Goal: Information Seeking & Learning: Check status

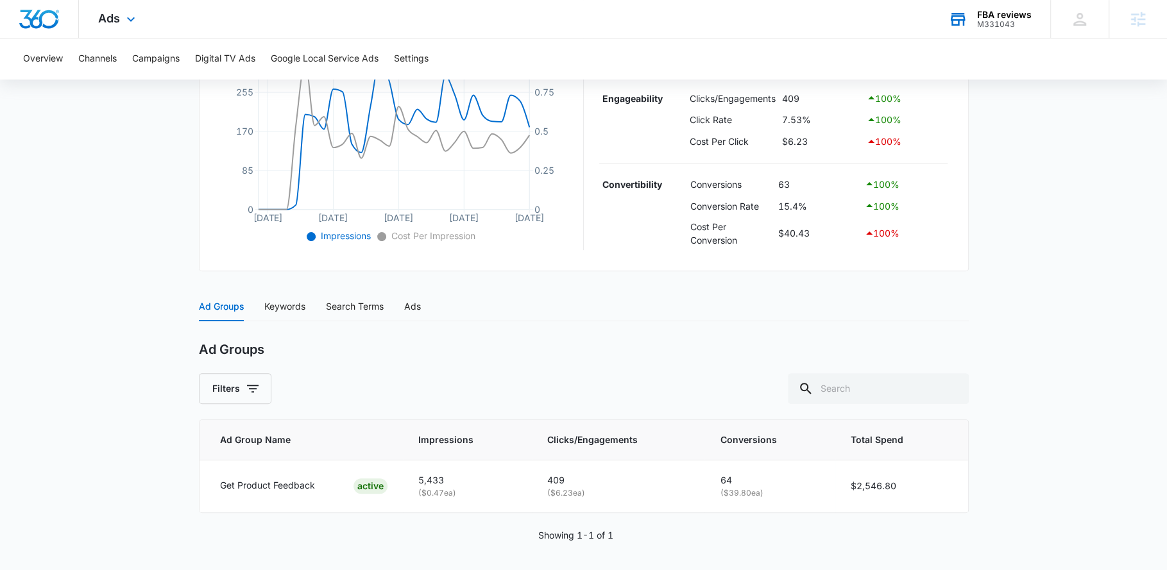
click at [1023, 15] on div "FBA reviews" at bounding box center [1004, 15] width 55 height 10
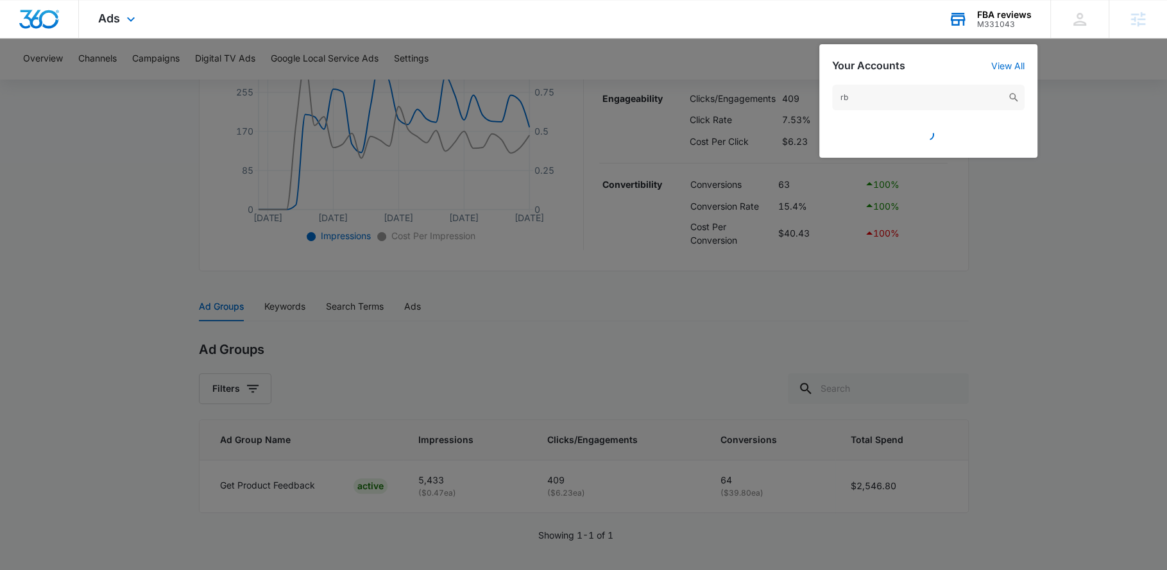
type input "rb f"
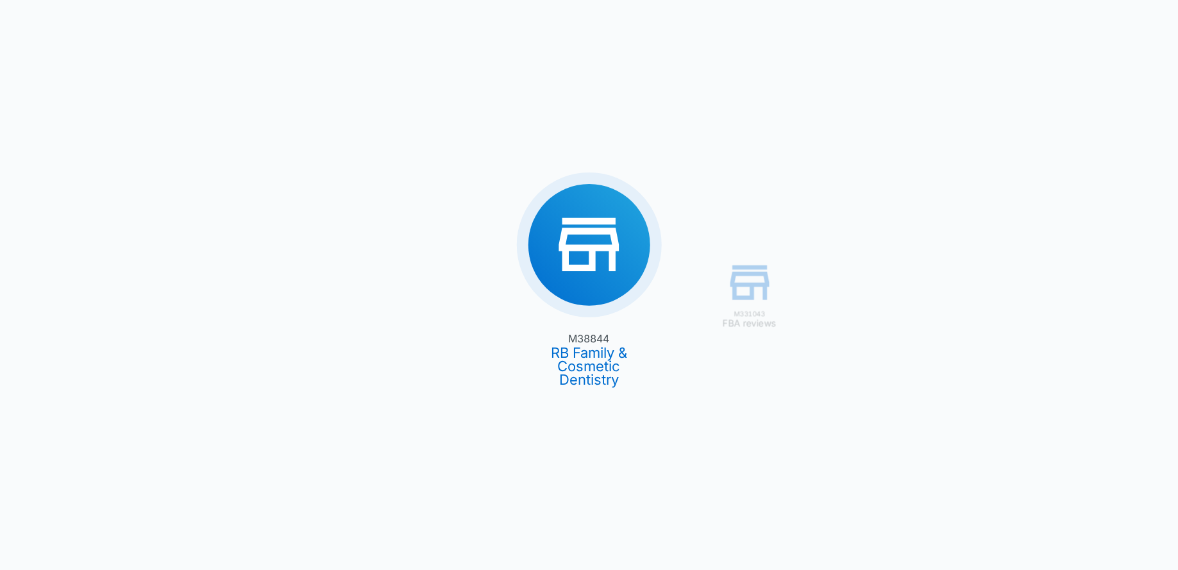
type input "[DATE]"
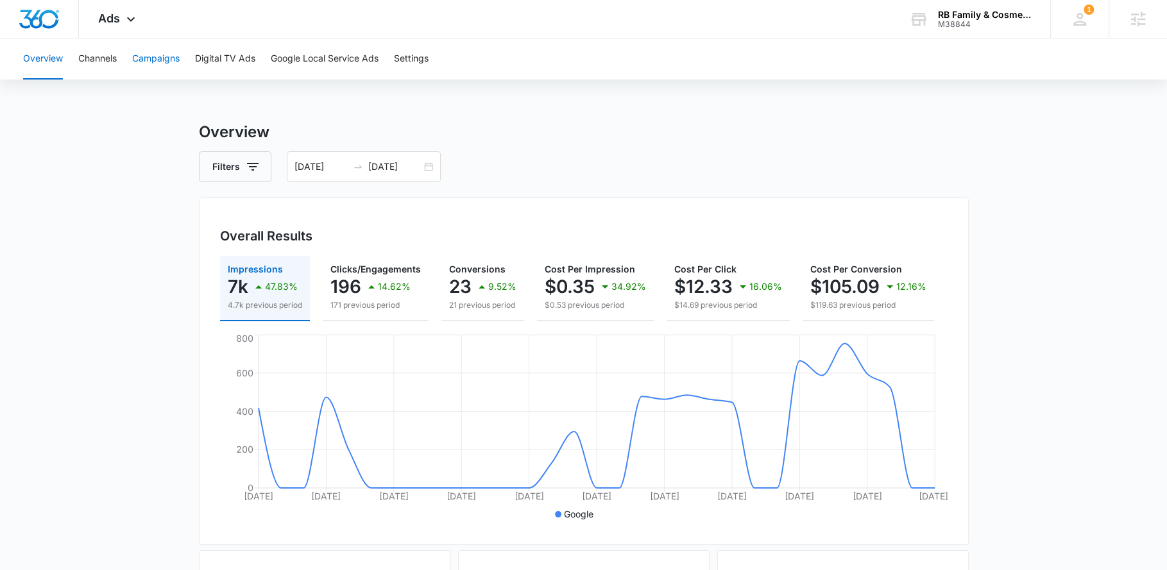
click at [155, 64] on button "Campaigns" at bounding box center [155, 58] width 47 height 41
click at [430, 171] on div "[DATE] [DATE]" at bounding box center [364, 166] width 154 height 31
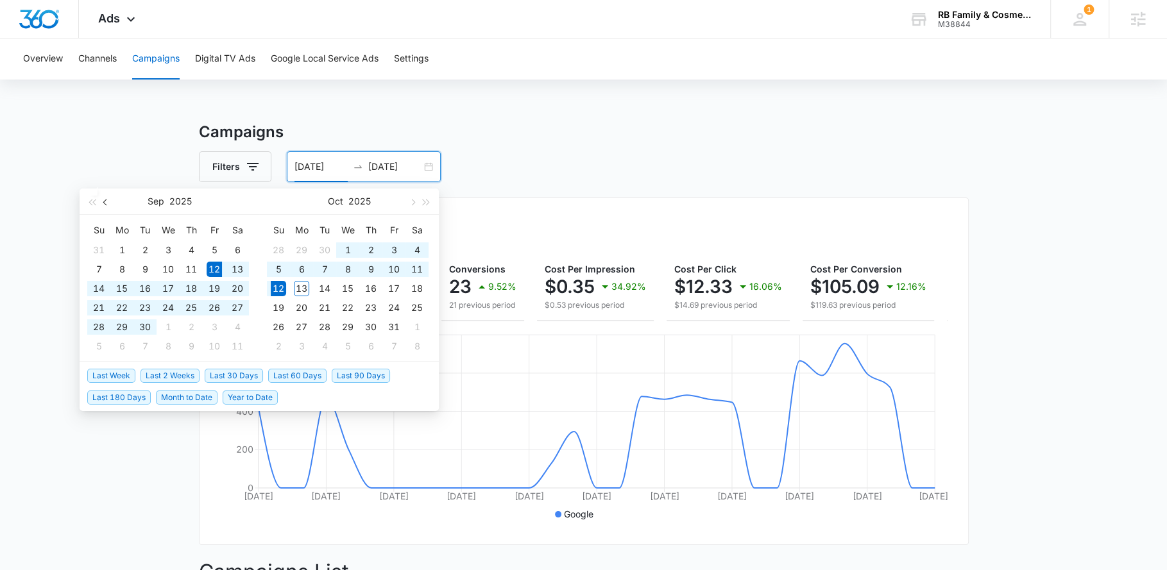
click at [107, 205] on button "button" at bounding box center [106, 202] width 14 height 26
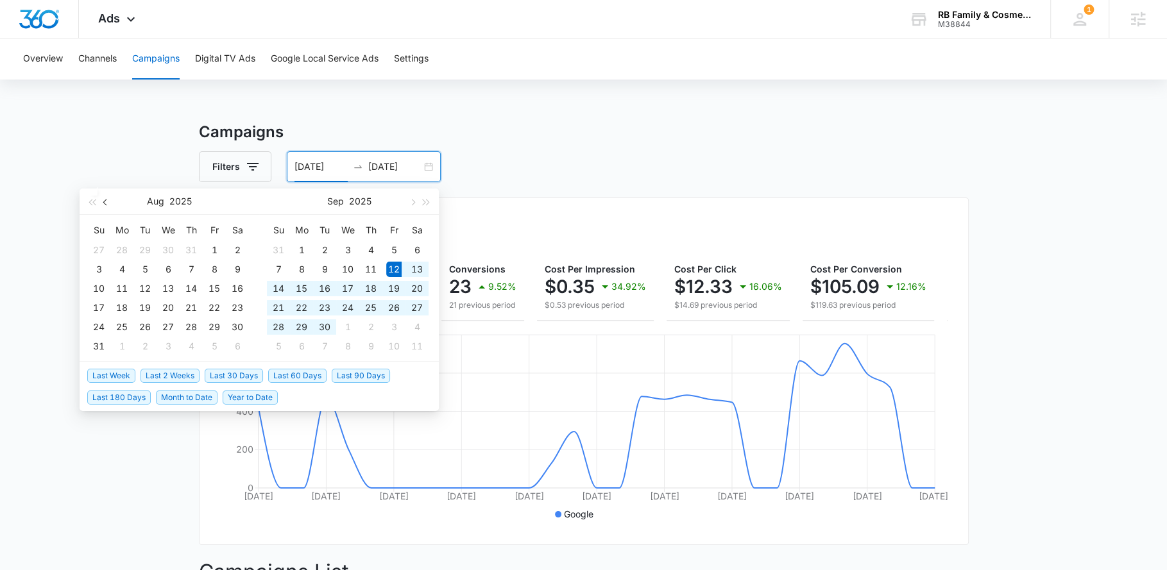
click at [107, 205] on button "button" at bounding box center [106, 202] width 14 height 26
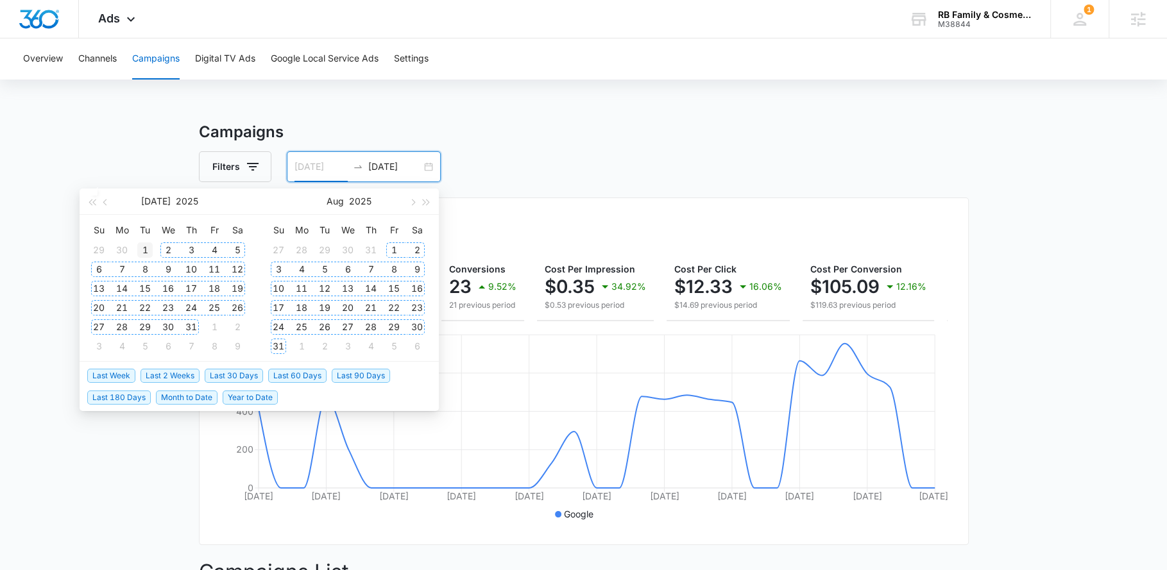
type input "[DATE]"
click at [155, 246] on td "1" at bounding box center [144, 250] width 23 height 19
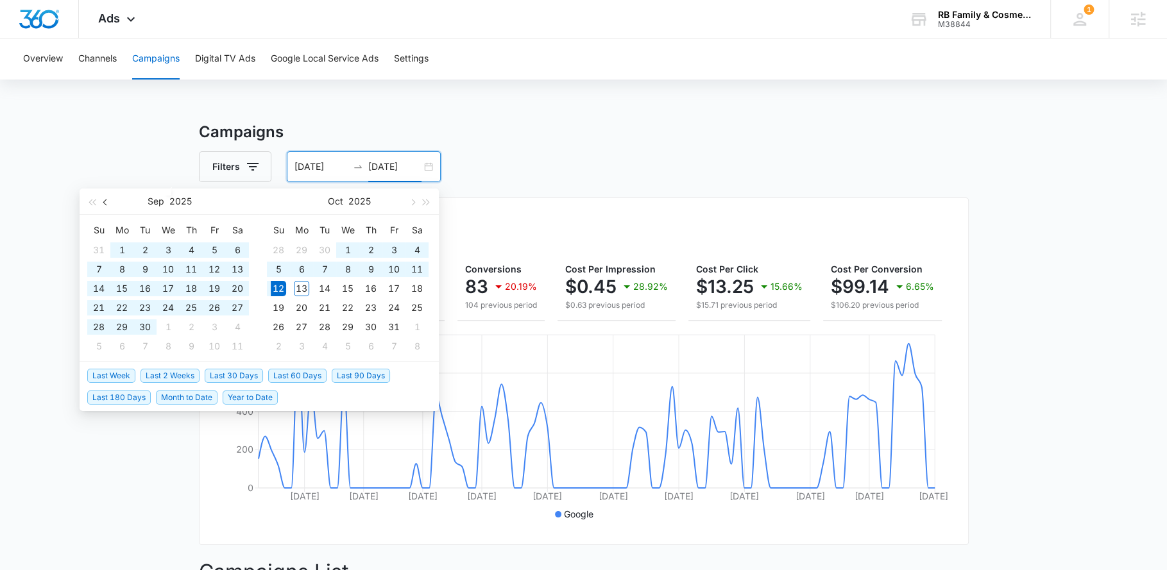
click at [106, 205] on button "button" at bounding box center [106, 202] width 14 height 26
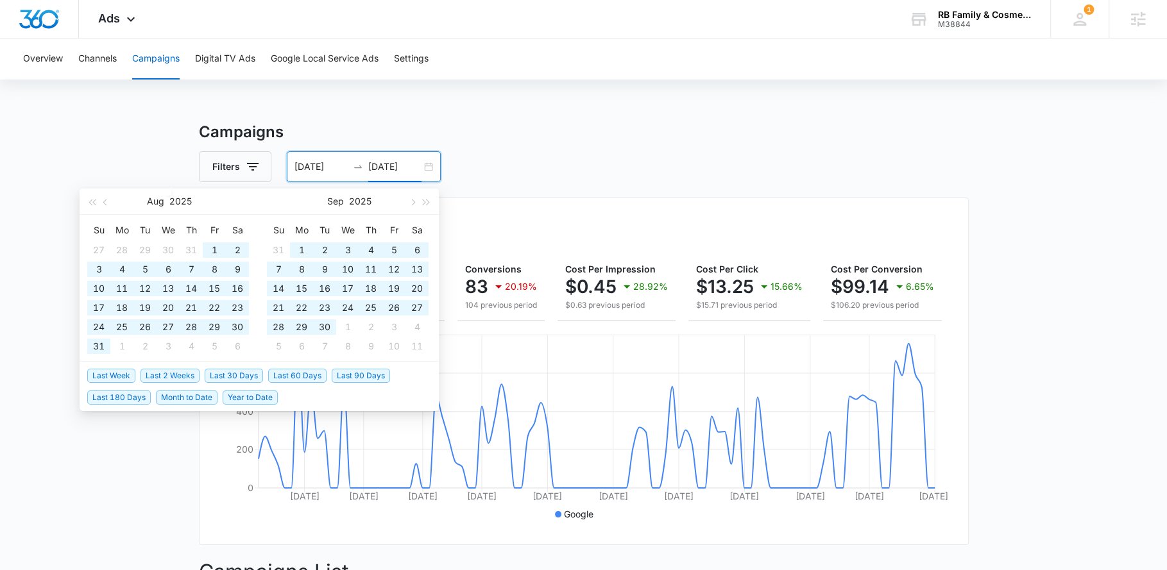
type input "[DATE]"
click at [327, 56] on button "Google Local Service Ads" at bounding box center [325, 58] width 108 height 41
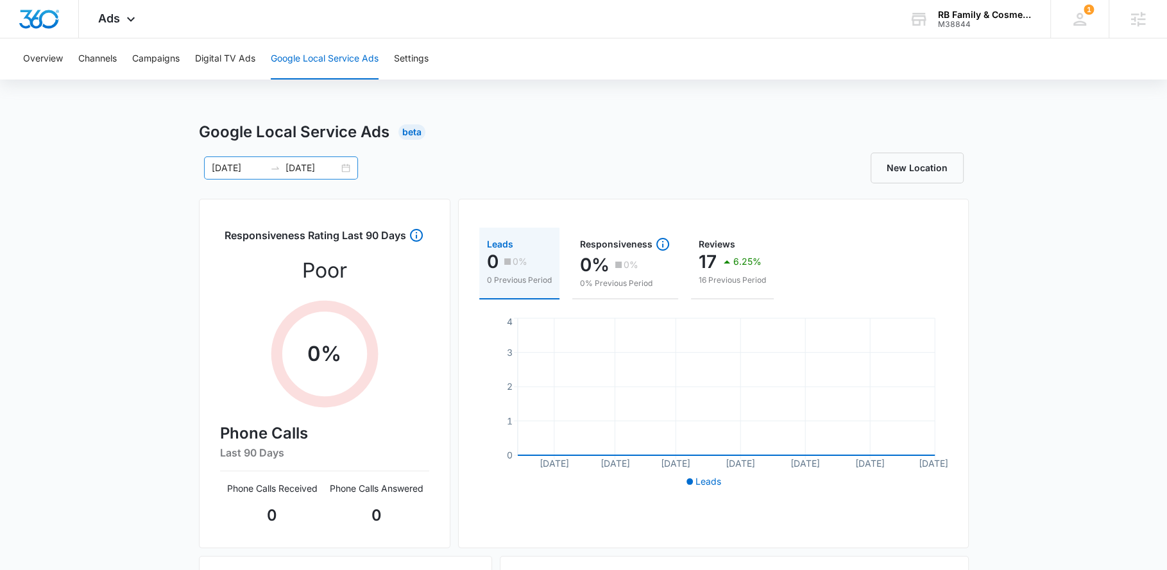
click at [346, 166] on div "[DATE] [DATE]" at bounding box center [281, 168] width 154 height 23
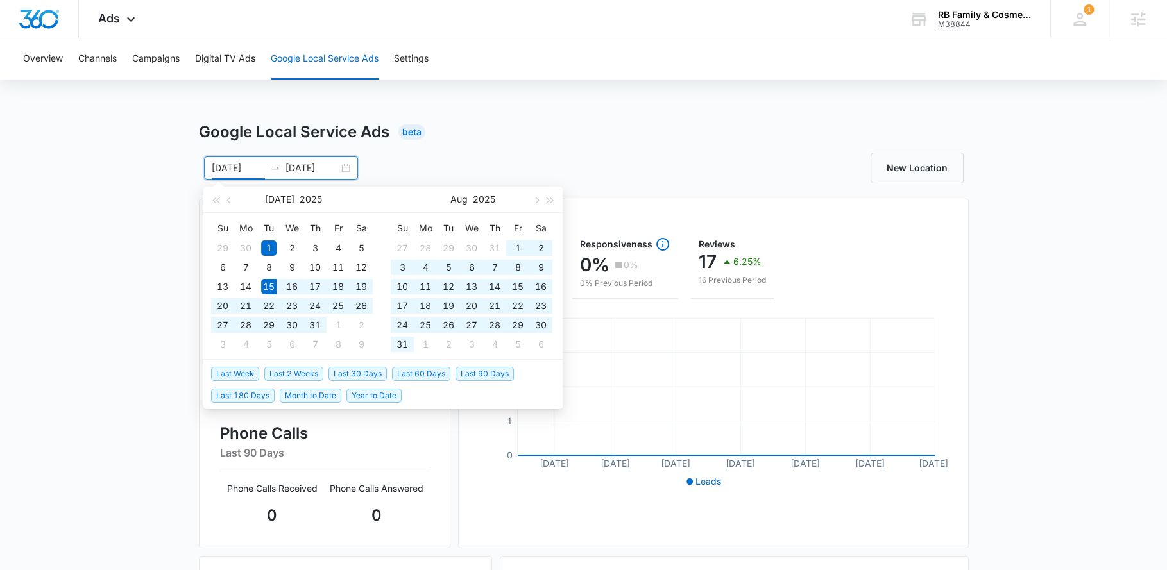
click at [484, 368] on span "Last 90 Days" at bounding box center [484, 374] width 58 height 14
type input "[DATE]"
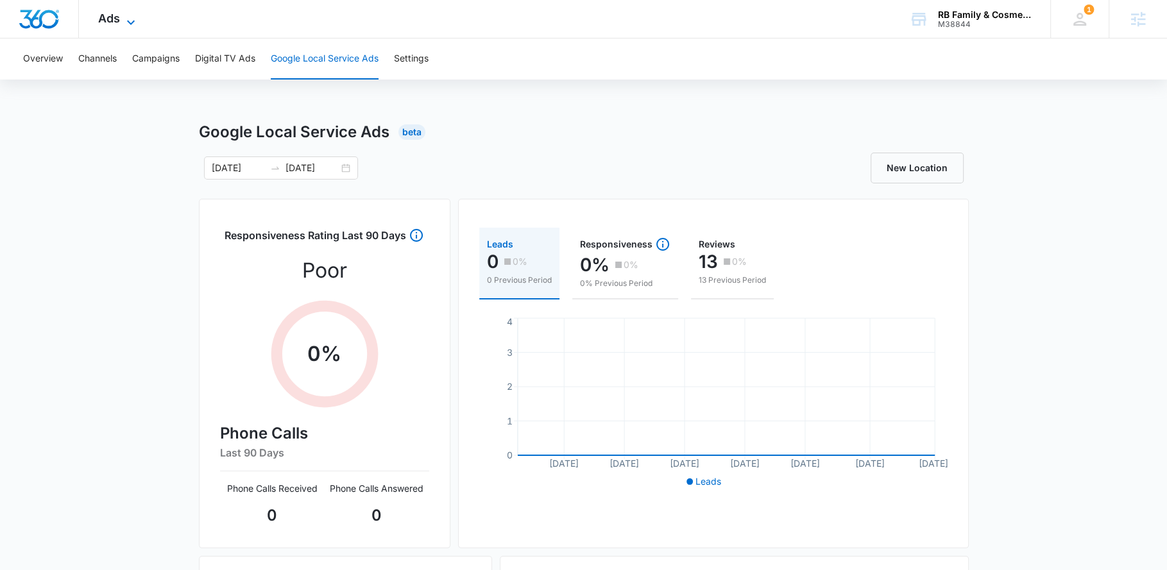
click at [130, 12] on div "Ads Apps Reputation Websites Forms CRM Email Social Payments Content Ads Intell…" at bounding box center [118, 19] width 79 height 38
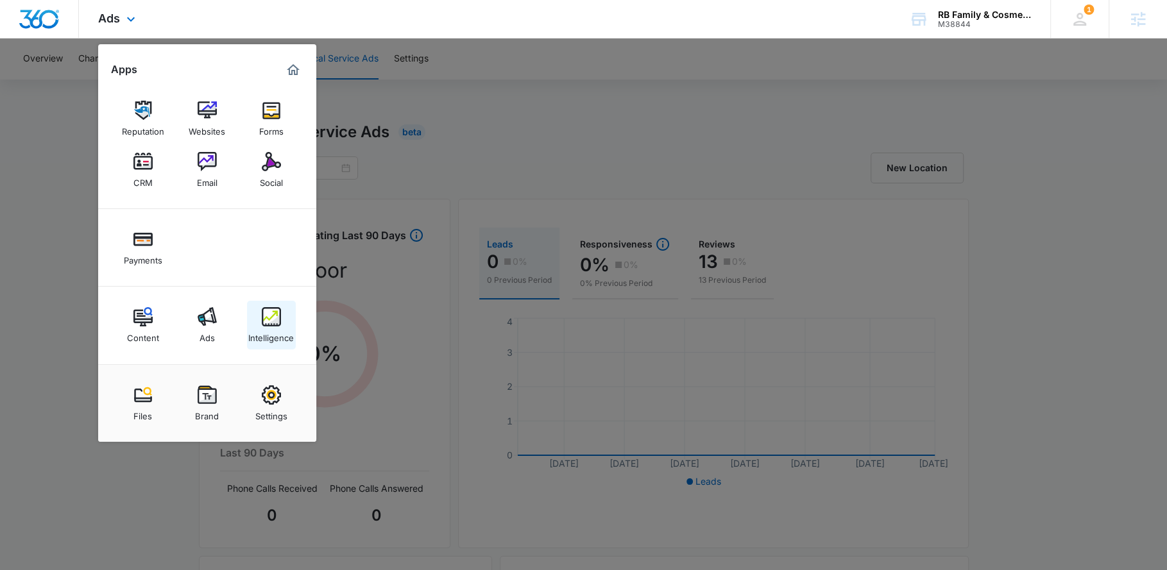
click at [263, 316] on img at bounding box center [271, 316] width 19 height 19
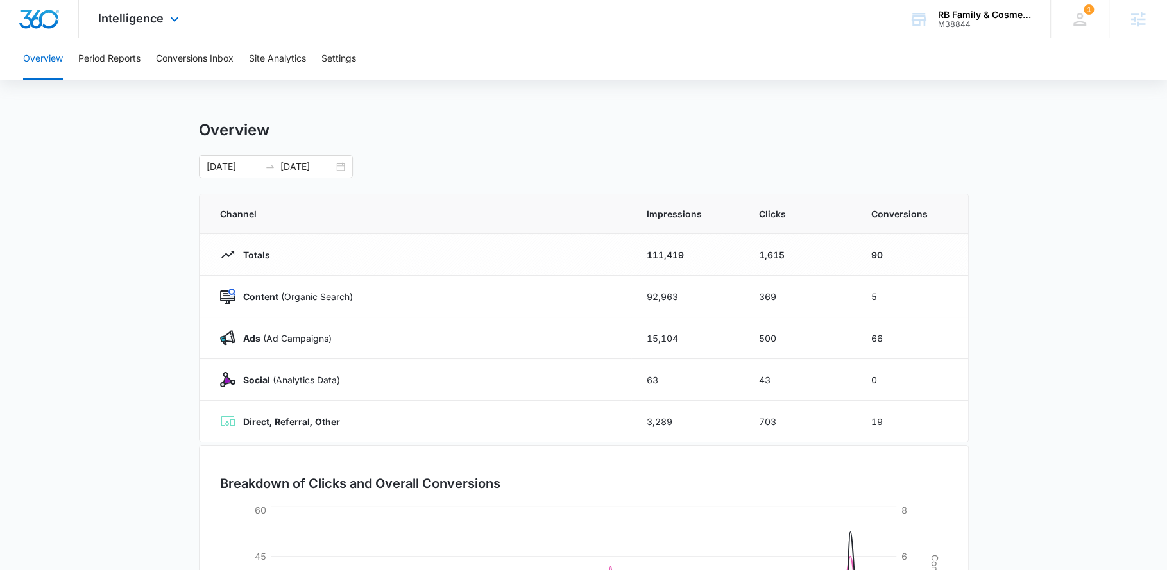
click at [187, 20] on div "Intelligence Apps Reputation Websites Forms CRM Email Social Payments Content A…" at bounding box center [140, 19] width 123 height 38
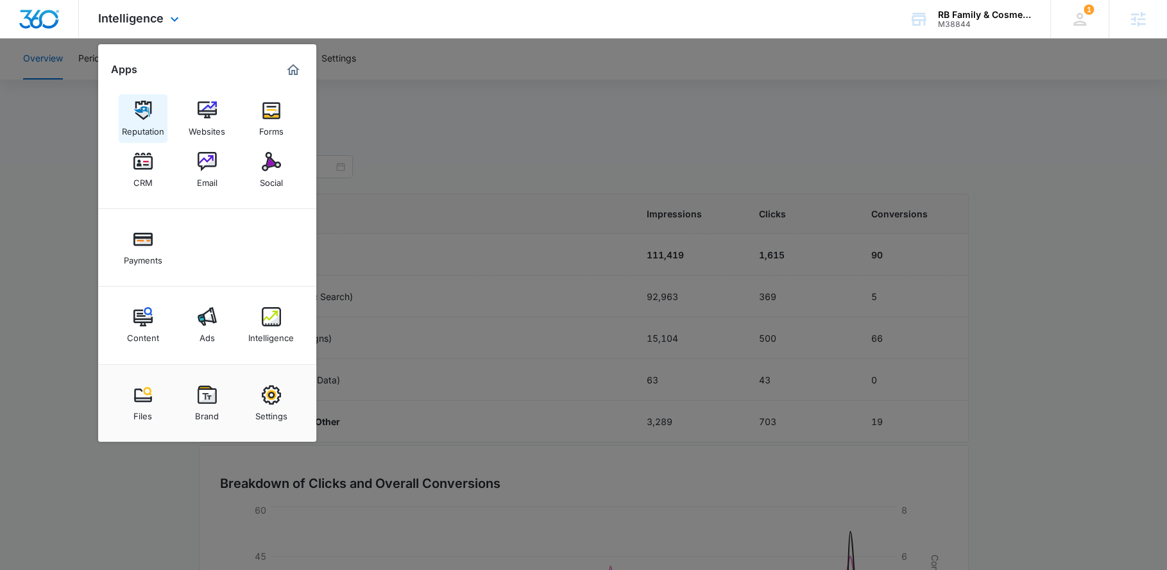
click at [146, 128] on div "Reputation" at bounding box center [143, 128] width 42 height 17
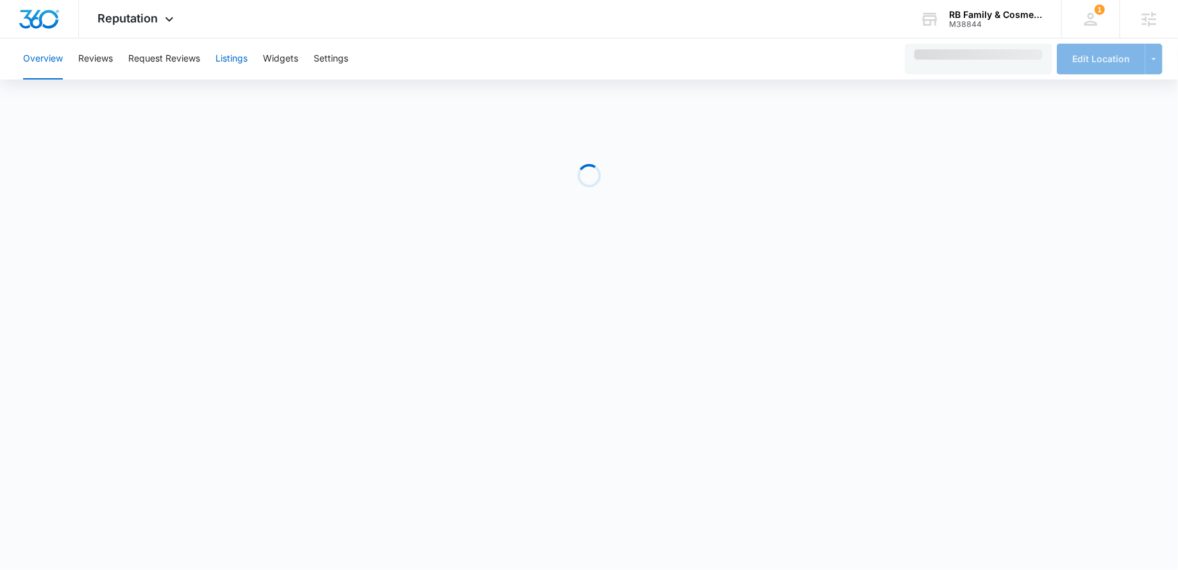
click at [237, 54] on button "Listings" at bounding box center [232, 58] width 32 height 41
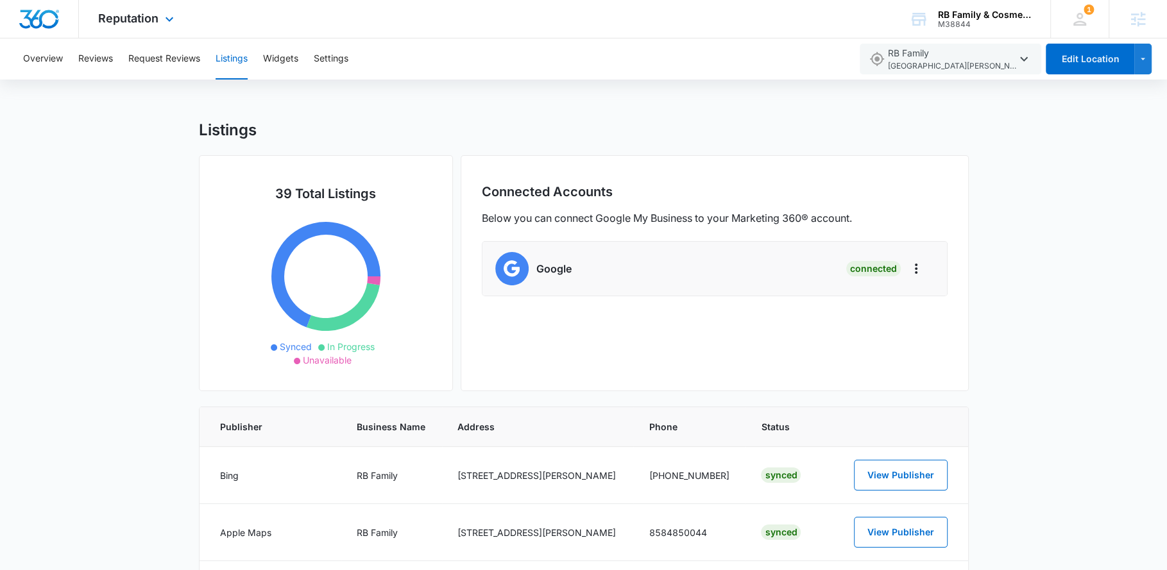
click at [155, 26] on div "Reputation Apps Reputation Websites Forms CRM Email Social Payments Content Ads…" at bounding box center [137, 19] width 117 height 38
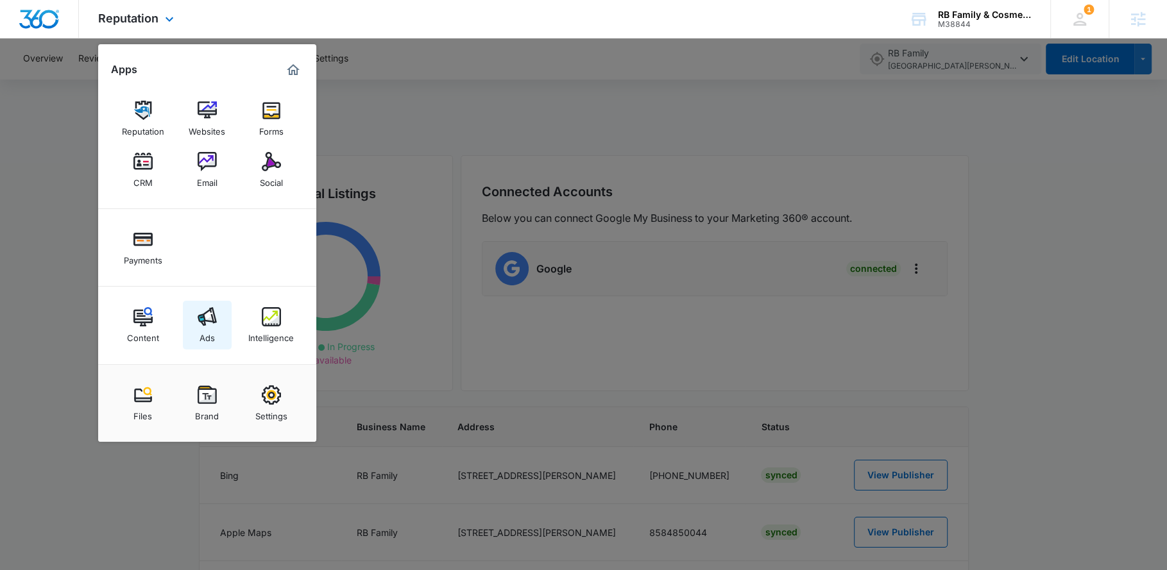
click at [224, 323] on link "Ads" at bounding box center [207, 325] width 49 height 49
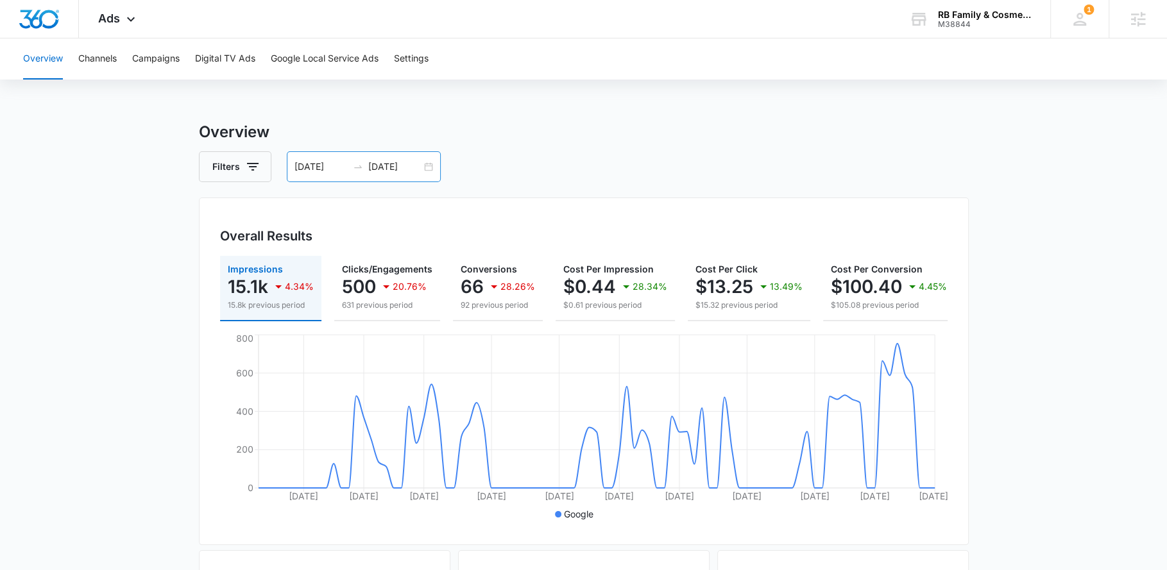
click at [425, 178] on div "[DATE] [DATE]" at bounding box center [364, 166] width 154 height 31
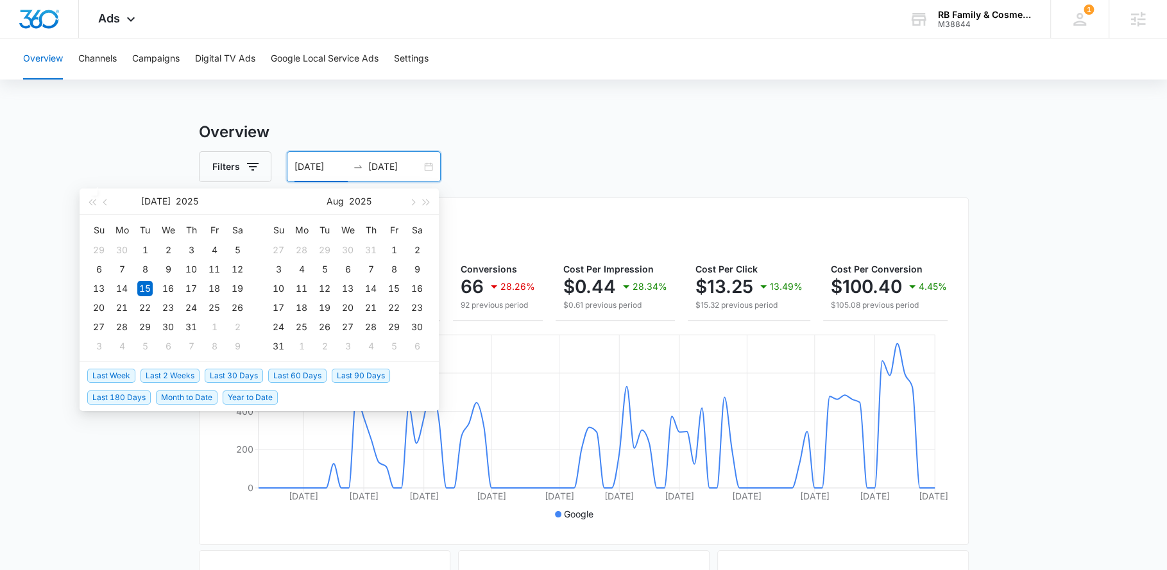
click at [219, 374] on span "Last 30 Days" at bounding box center [234, 376] width 58 height 14
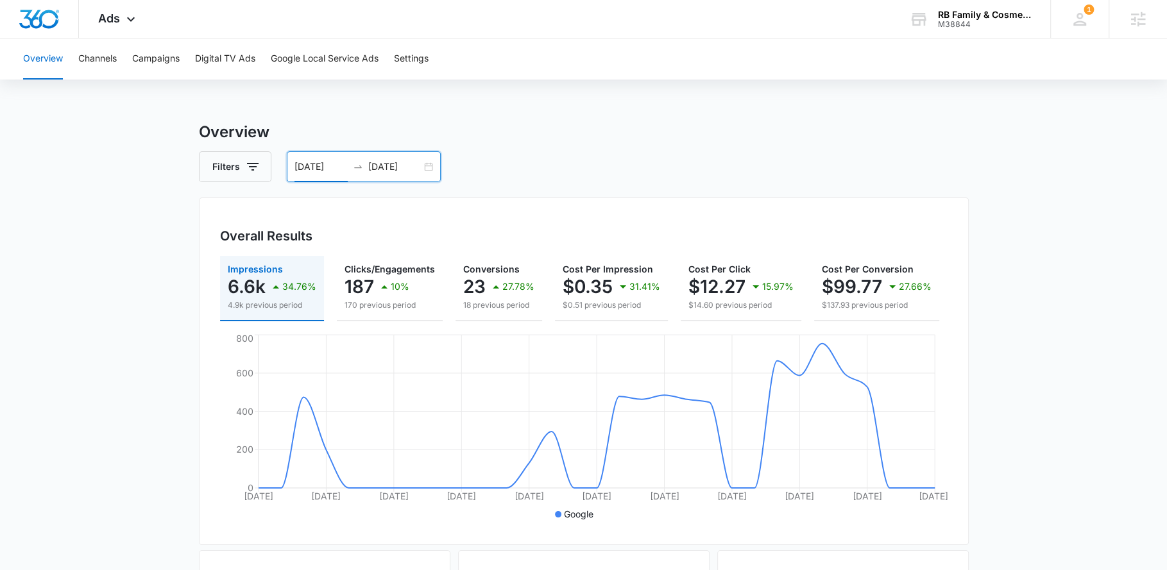
click at [428, 176] on div "[DATE] [DATE]" at bounding box center [364, 166] width 154 height 31
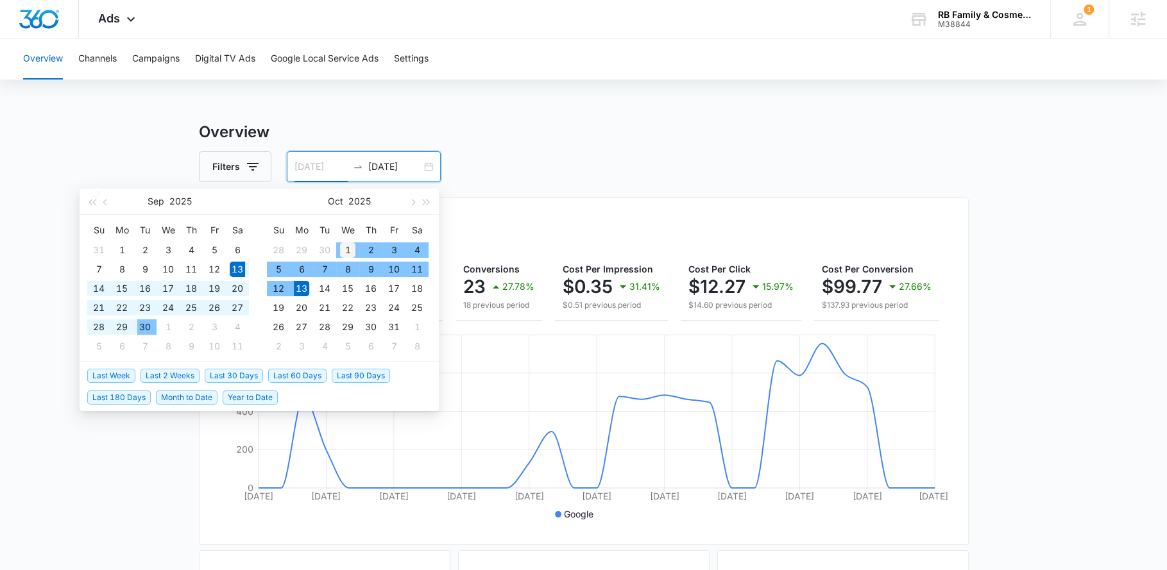
type input "[DATE]"
click at [345, 247] on div "1" at bounding box center [347, 249] width 15 height 15
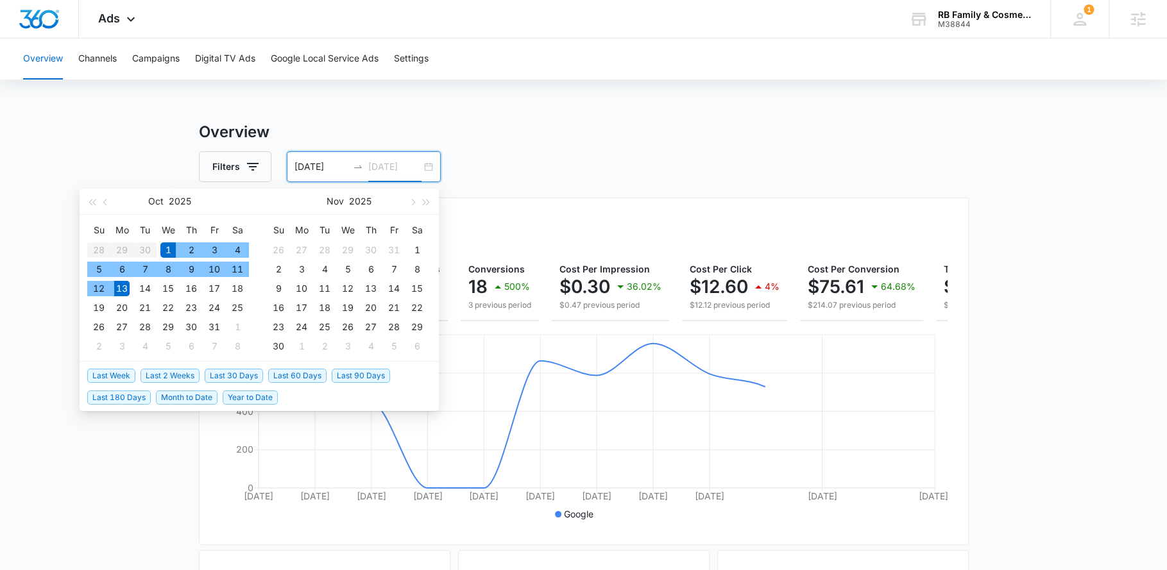
type input "[DATE]"
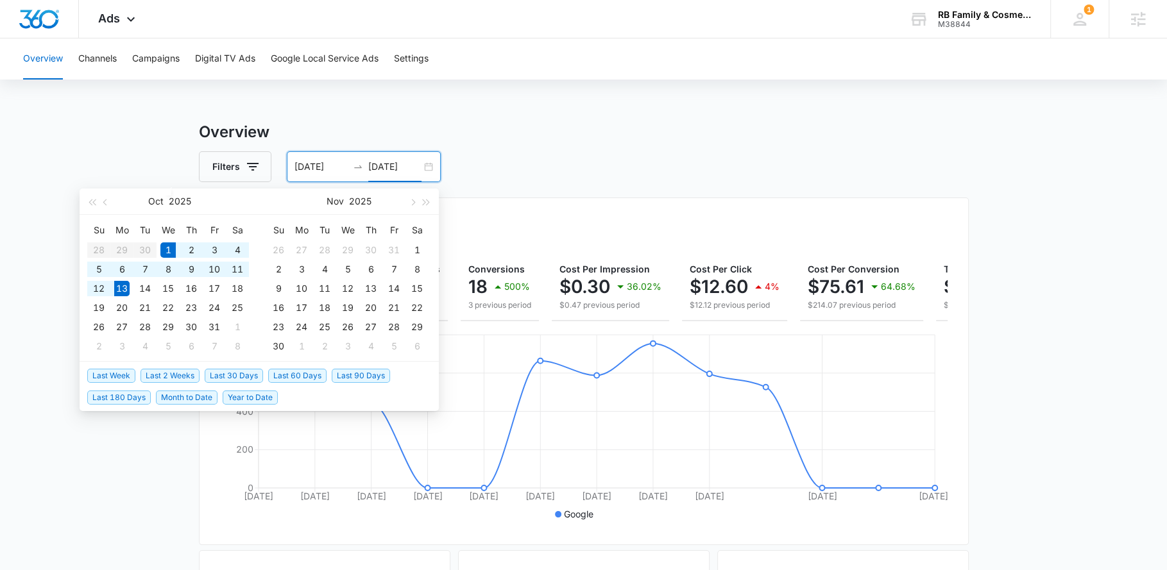
click at [546, 141] on h3 "Overview" at bounding box center [584, 132] width 770 height 23
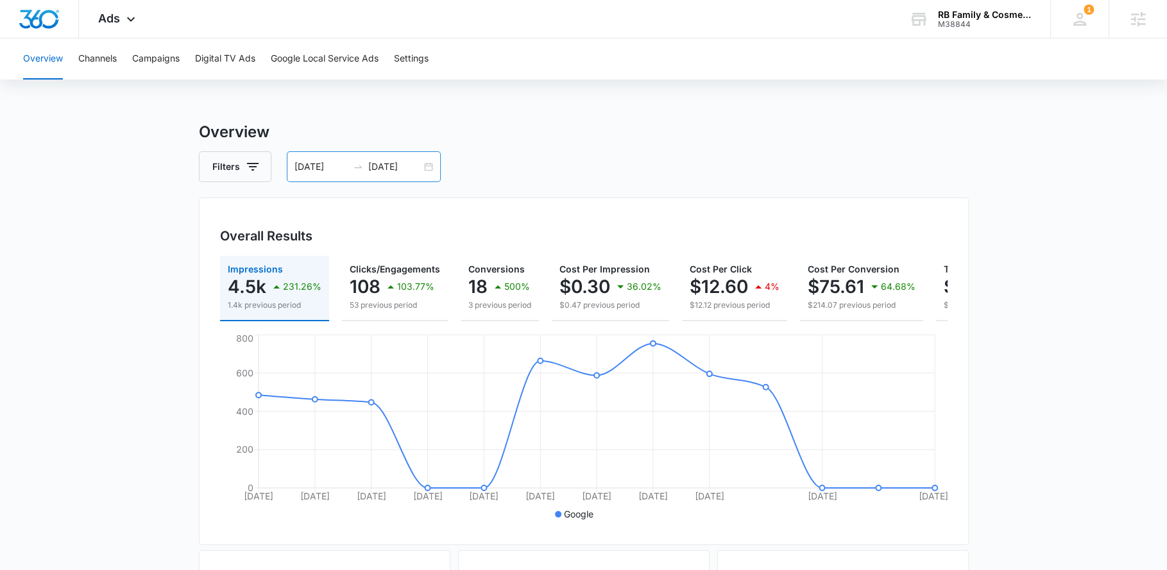
click at [421, 156] on div "[DATE] [DATE]" at bounding box center [364, 166] width 154 height 31
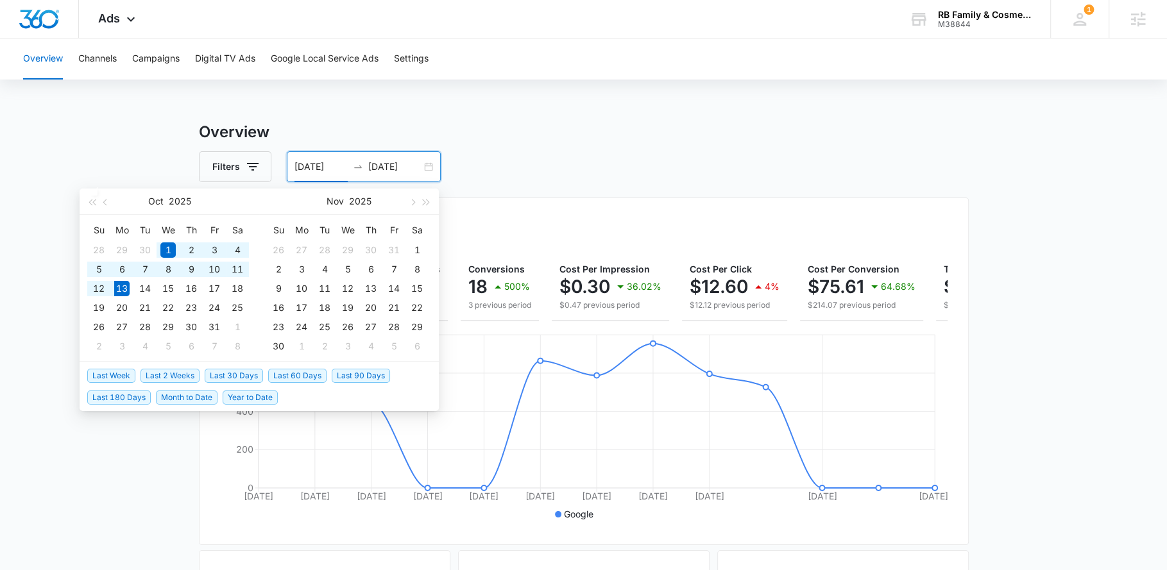
click at [246, 377] on span "Last 30 Days" at bounding box center [234, 376] width 58 height 14
type input "[DATE]"
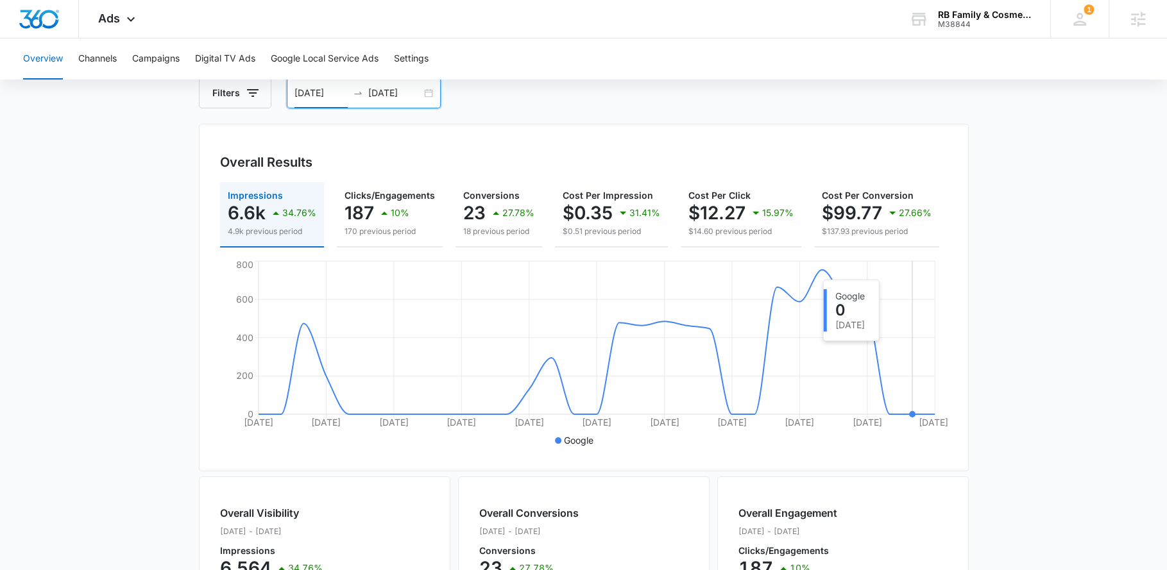
scroll to position [74, 0]
click at [105, 19] on span "Ads" at bounding box center [109, 18] width 22 height 13
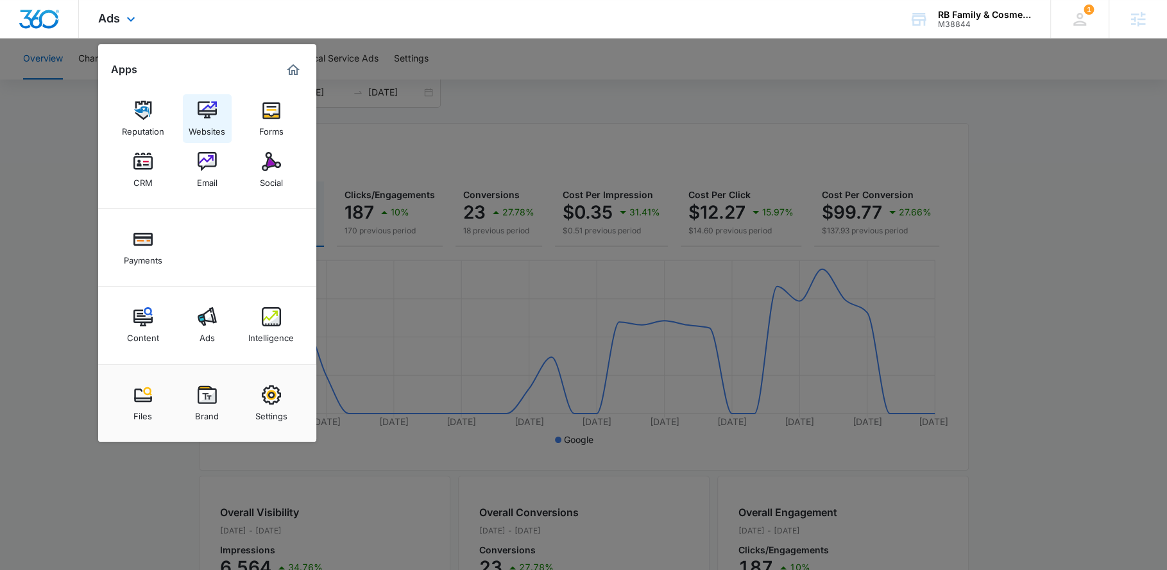
click at [201, 130] on div "Websites" at bounding box center [207, 128] width 37 height 17
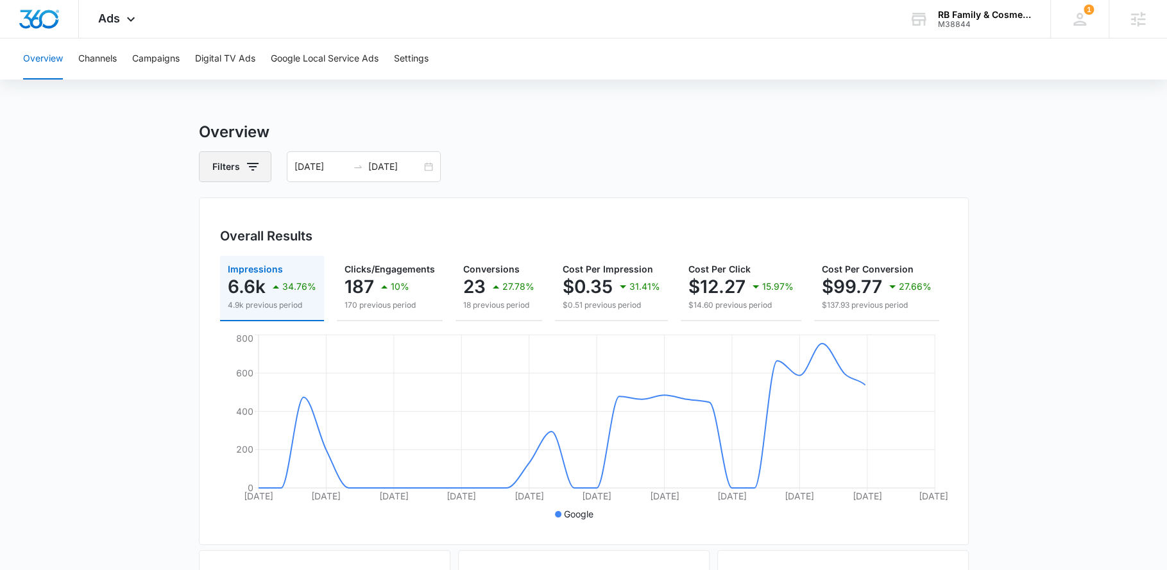
click at [261, 174] on button "Filters" at bounding box center [235, 166] width 72 height 31
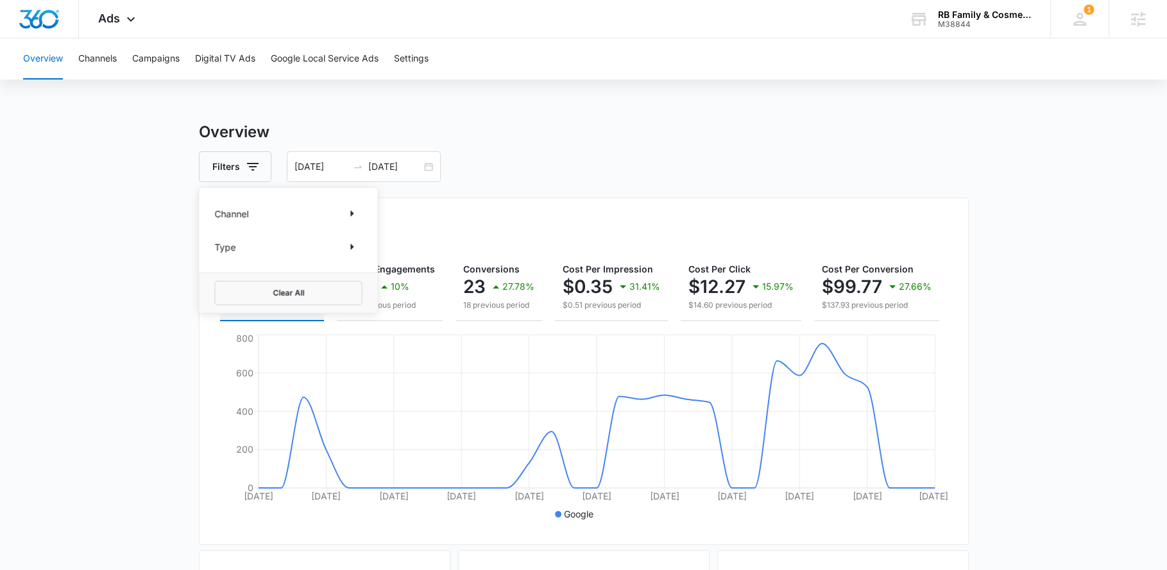
click at [278, 213] on div "Channel" at bounding box center [288, 213] width 148 height 21
click at [355, 209] on icon "Show Channel filters" at bounding box center [351, 213] width 15 height 15
